Goal: Check status

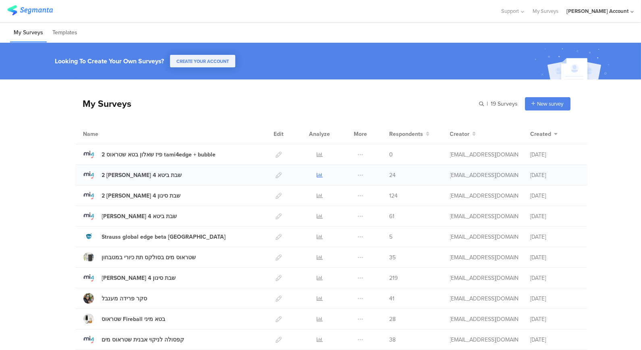
click at [317, 175] on icon at bounding box center [320, 175] width 6 height 6
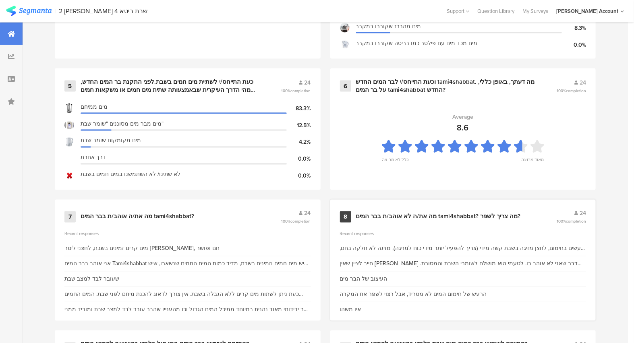
scroll to position [627, 0]
